Goal: Task Accomplishment & Management: Use online tool/utility

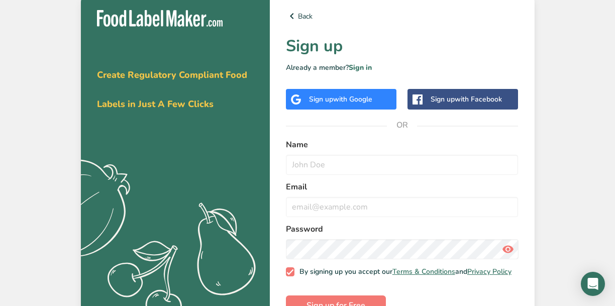
click at [348, 97] on span "with Google" at bounding box center [352, 99] width 39 height 10
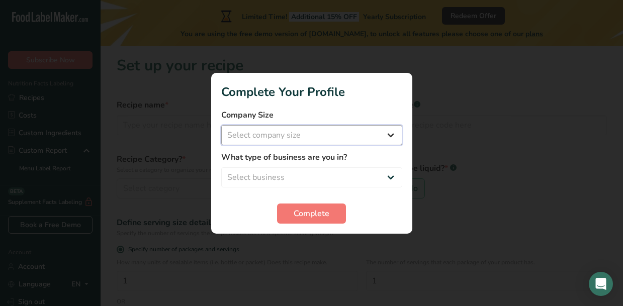
click at [294, 132] on select "Select company size Fewer than 10 Employees 10 to 50 Employees 51 to 500 Employ…" at bounding box center [311, 135] width 181 height 20
select select "1"
click at [221, 125] on select "Select company size Fewer than 10 Employees 10 to 50 Employees 51 to 500 Employ…" at bounding box center [311, 135] width 181 height 20
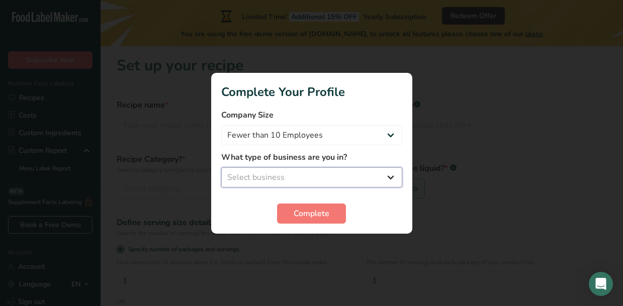
click at [276, 169] on select "Select business Packaged Food Manufacturer Restaurant & Cafe Bakery Meal Plans …" at bounding box center [311, 177] width 181 height 20
select select "5"
click at [221, 167] on select "Select business Packaged Food Manufacturer Restaurant & Cafe Bakery Meal Plans …" at bounding box center [311, 177] width 181 height 20
click at [270, 176] on select "Packaged Food Manufacturer Restaurant & Cafe Bakery Meal Plans & Catering Compa…" at bounding box center [311, 177] width 181 height 20
click at [221, 167] on select "Packaged Food Manufacturer Restaurant & Cafe Bakery Meal Plans & Catering Compa…" at bounding box center [311, 177] width 181 height 20
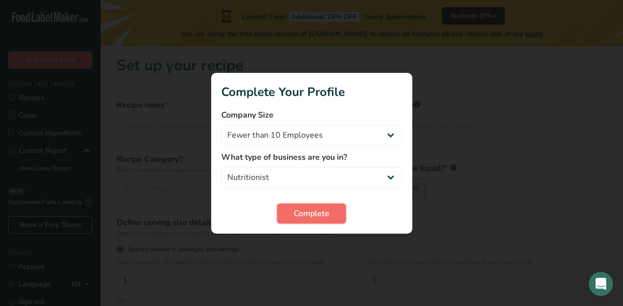
click at [299, 210] on span "Complete" at bounding box center [311, 214] width 36 height 12
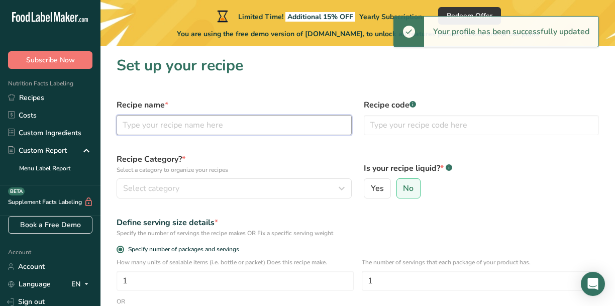
click at [218, 121] on input "text" at bounding box center [234, 125] width 235 height 20
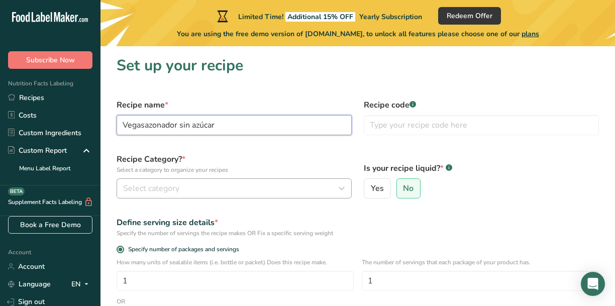
type input "Vegasazonador sin azúcar"
click at [150, 186] on span "Select category" at bounding box center [151, 188] width 56 height 12
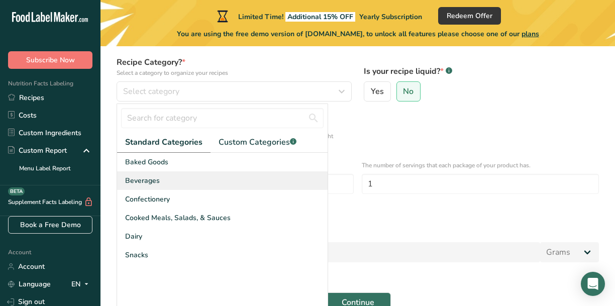
click at [164, 284] on div "Baked Goods Beverages Confectionery Cooked Meals, Salads, & Sauces Dairy Snacks" at bounding box center [222, 228] width 211 height 151
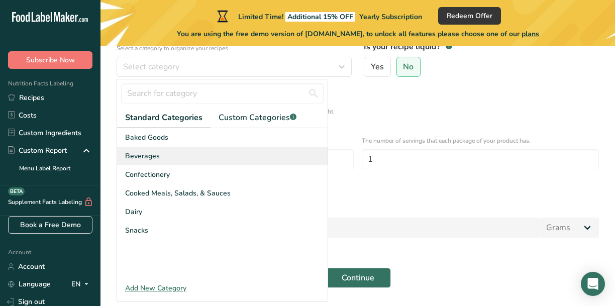
scroll to position [122, 0]
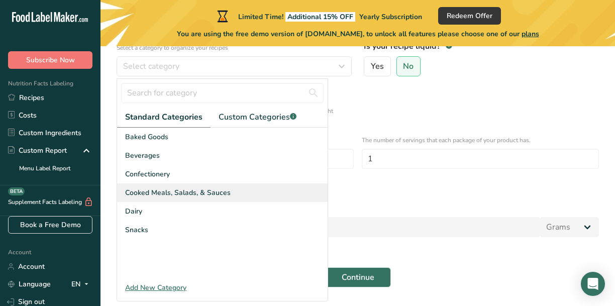
click at [157, 195] on span "Cooked Meals, Salads, & Sauces" at bounding box center [178, 192] width 106 height 11
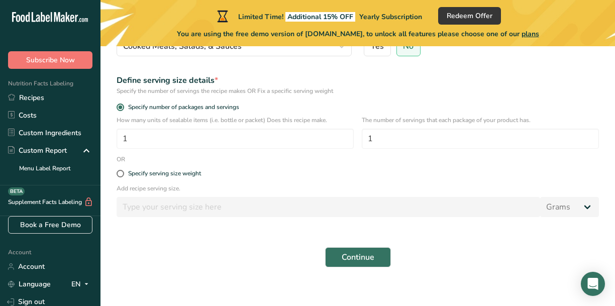
scroll to position [143, 0]
click at [122, 176] on span at bounding box center [121, 173] width 8 height 8
click at [122, 176] on input "Specify serving size weight" at bounding box center [120, 173] width 7 height 7
radio input "true"
radio input "false"
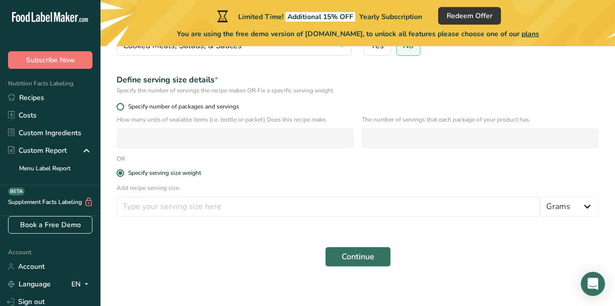
click at [119, 106] on span at bounding box center [121, 107] width 8 height 8
click at [119, 106] on input "Specify number of packages and servings" at bounding box center [120, 107] width 7 height 7
radio input "true"
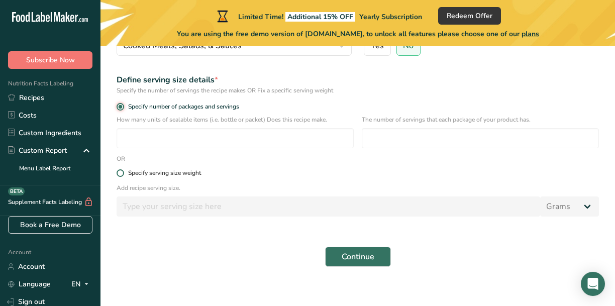
scroll to position [152, 0]
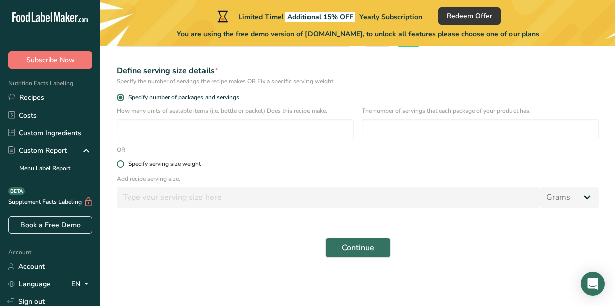
click at [121, 165] on span at bounding box center [121, 164] width 8 height 8
click at [121, 165] on input "Specify serving size weight" at bounding box center [120, 164] width 7 height 7
radio input "true"
radio input "false"
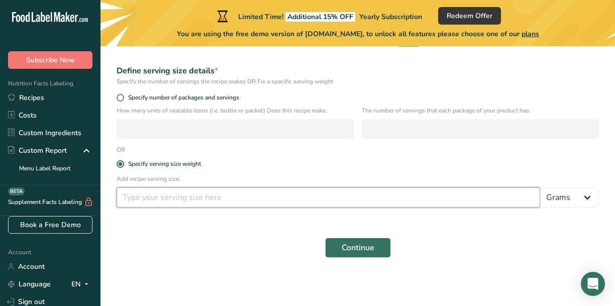
click at [145, 196] on input "number" at bounding box center [329, 197] width 424 height 20
type input "100"
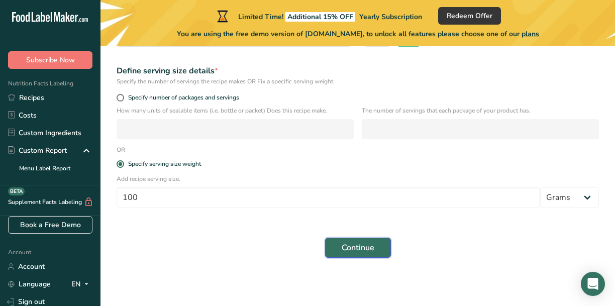
click at [335, 242] on button "Continue" at bounding box center [358, 248] width 66 height 20
